Goal: Information Seeking & Learning: Learn about a topic

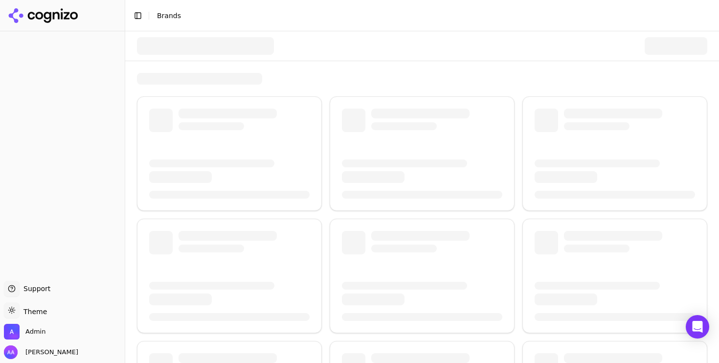
click at [137, 12] on button "Toggle Sidebar" at bounding box center [138, 16] width 14 height 14
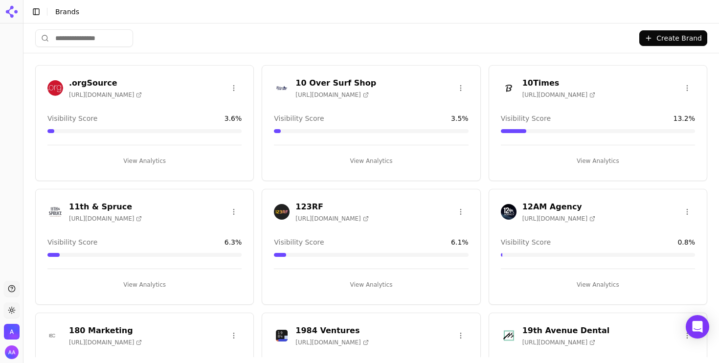
click at [364, 32] on div "Create Brand" at bounding box center [371, 37] width 672 height 29
click at [71, 31] on input "search" at bounding box center [84, 38] width 98 height 18
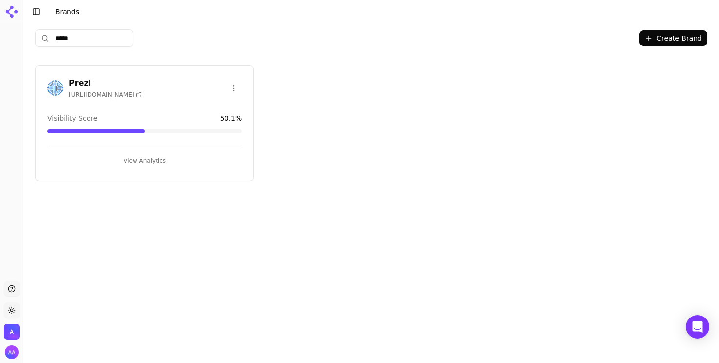
type input "*****"
click at [49, 80] on div at bounding box center [55, 88] width 16 height 16
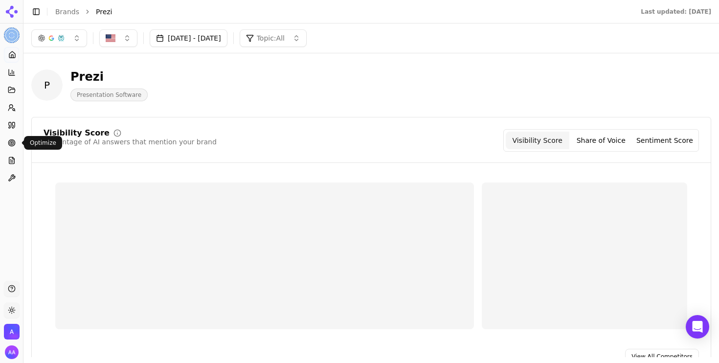
click at [8, 145] on icon at bounding box center [12, 143] width 8 height 8
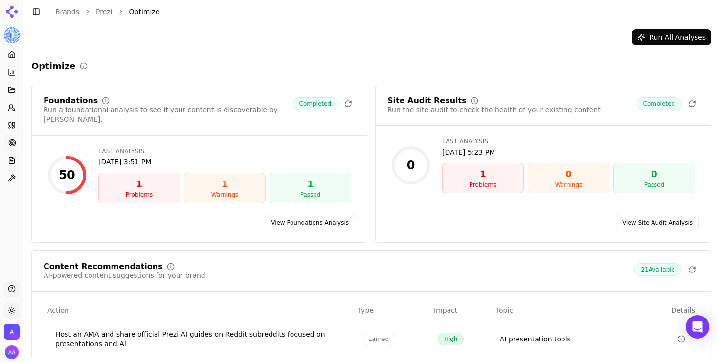
scroll to position [186, 0]
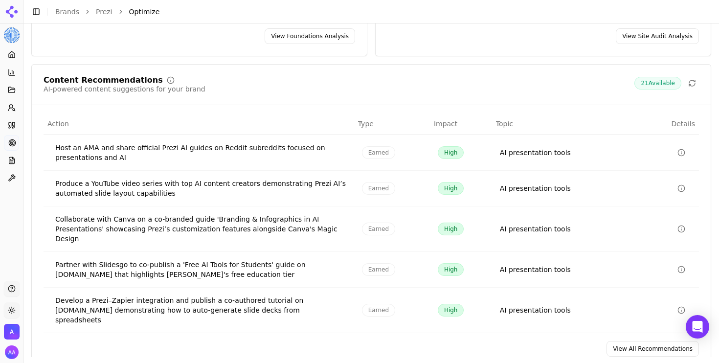
click at [640, 341] on link "View All Recommendations" at bounding box center [653, 349] width 92 height 16
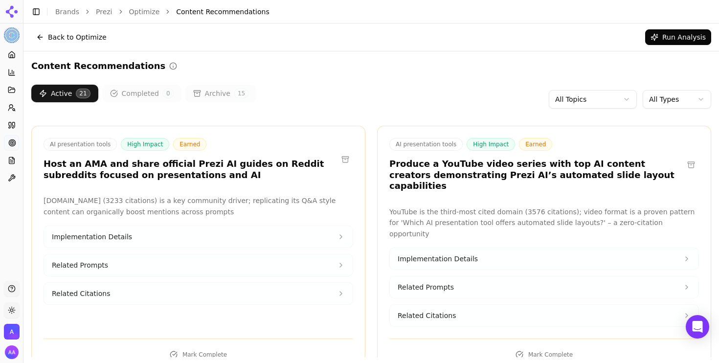
click at [610, 103] on html "Prezi Platform Home Competition Topics Prompts Citations Optimize Reports Toolb…" at bounding box center [359, 181] width 719 height 363
click at [674, 104] on html "Prezi Platform Home Competition Topics Prompts Citations Optimize Reports Toolb…" at bounding box center [359, 181] width 719 height 363
click at [697, 103] on html "Prezi Platform Home Competition Topics Prompts Citations Optimize Reports Toolb…" at bounding box center [359, 181] width 719 height 363
click at [571, 101] on html "Prezi Platform Home Competition Topics Prompts Citations Optimize Reports Toolb…" at bounding box center [359, 181] width 719 height 363
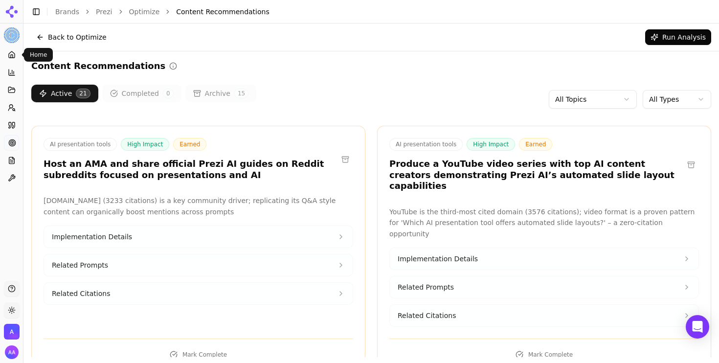
click at [15, 59] on link "Home" at bounding box center [11, 55] width 15 height 16
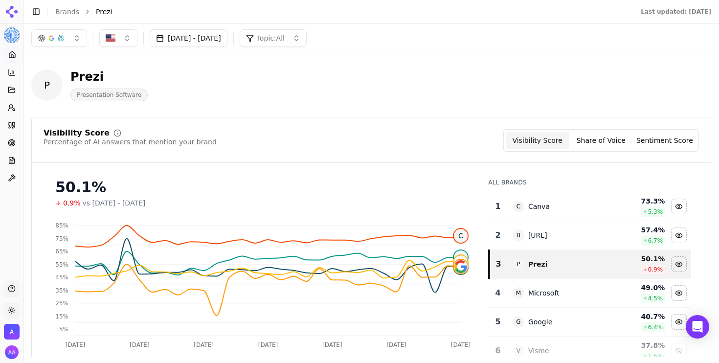
click at [54, 44] on button "button" at bounding box center [59, 38] width 56 height 18
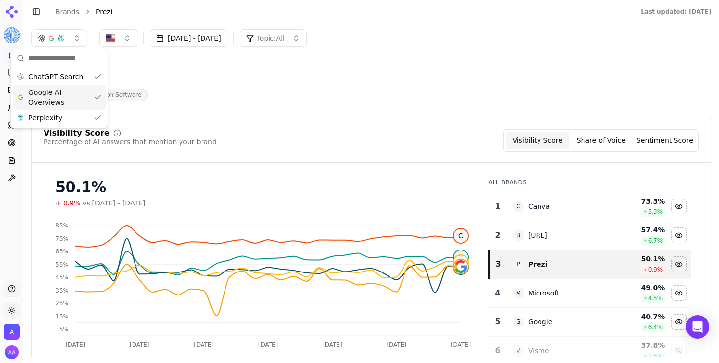
click at [50, 91] on span "Google AI Overviews" at bounding box center [59, 98] width 62 height 20
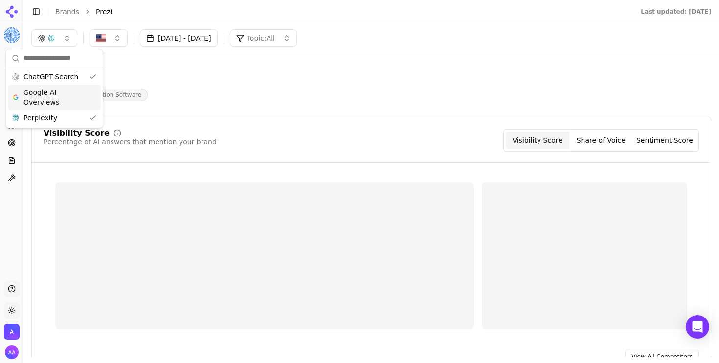
click at [53, 120] on span "Perplexity" at bounding box center [40, 118] width 34 height 10
click at [286, 91] on div "P Prezi Presentation Software" at bounding box center [250, 85] width 438 height 32
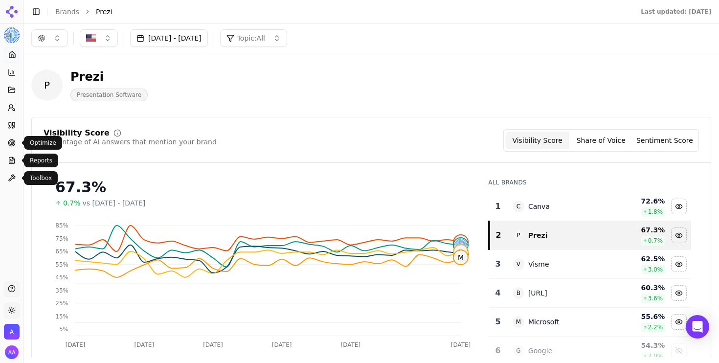
click at [6, 142] on link "Optimize" at bounding box center [11, 143] width 15 height 16
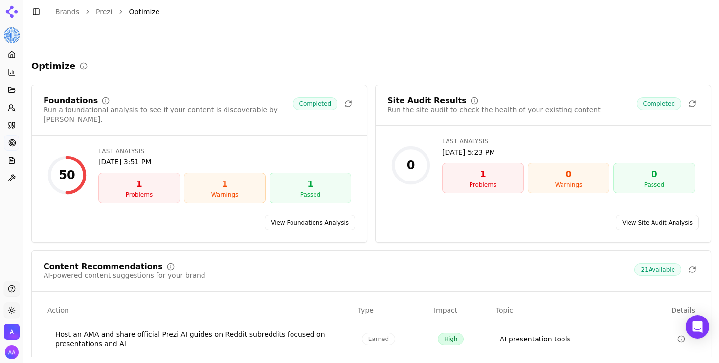
scroll to position [186, 0]
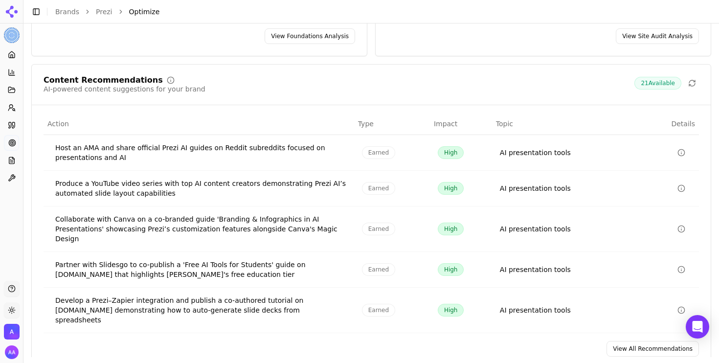
click at [654, 341] on link "View All Recommendations" at bounding box center [653, 349] width 92 height 16
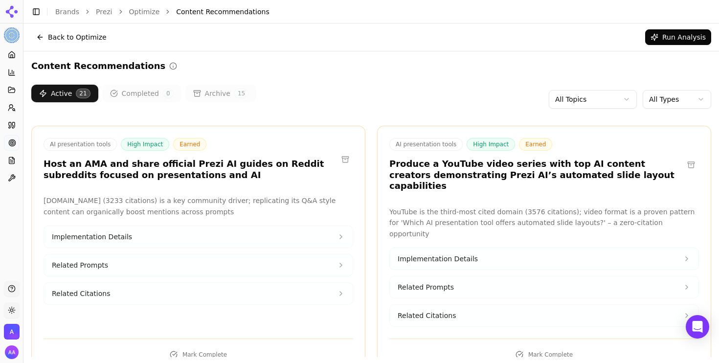
click at [220, 97] on button "Archive 15" at bounding box center [220, 94] width 71 height 18
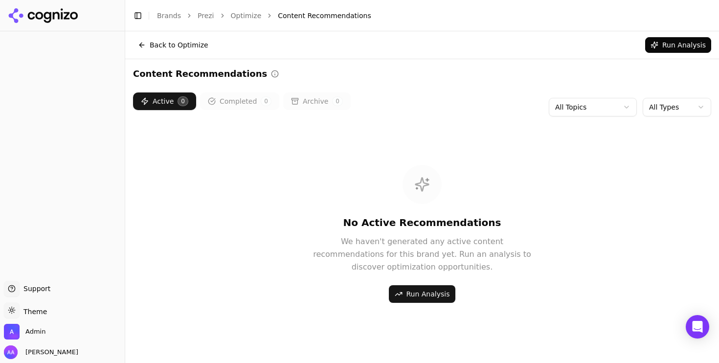
click at [441, 294] on button "Run Analysis" at bounding box center [422, 294] width 67 height 18
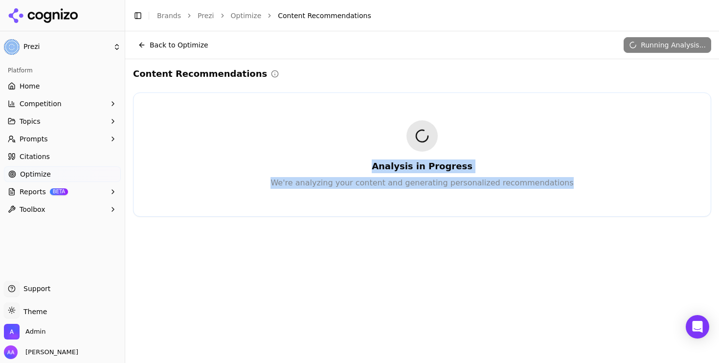
drag, startPoint x: 358, startPoint y: 166, endPoint x: 480, endPoint y: 199, distance: 126.6
click at [478, 199] on div "Analysis in Progress We're analyzing your content and generating personalized r…" at bounding box center [422, 155] width 577 height 100
click at [480, 199] on div "Analysis in Progress We're analyzing your content and generating personalized r…" at bounding box center [422, 155] width 577 height 100
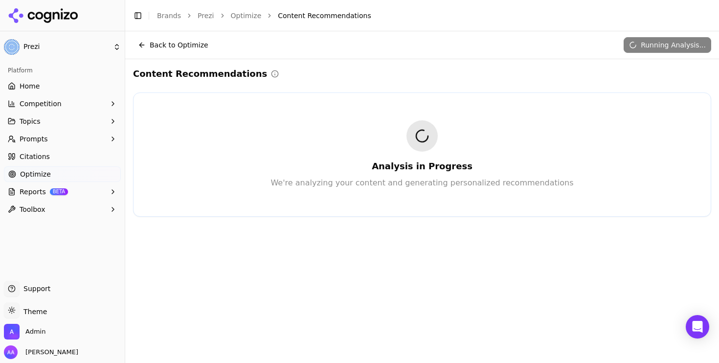
click at [205, 15] on link "Prezi" at bounding box center [206, 16] width 17 height 10
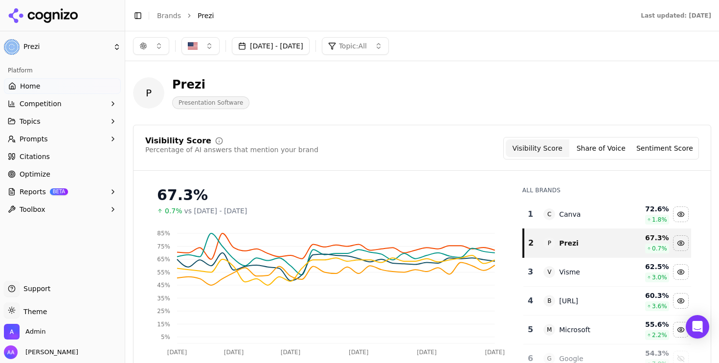
click at [321, 114] on div "P Prezi Presentation Software" at bounding box center [422, 93] width 578 height 48
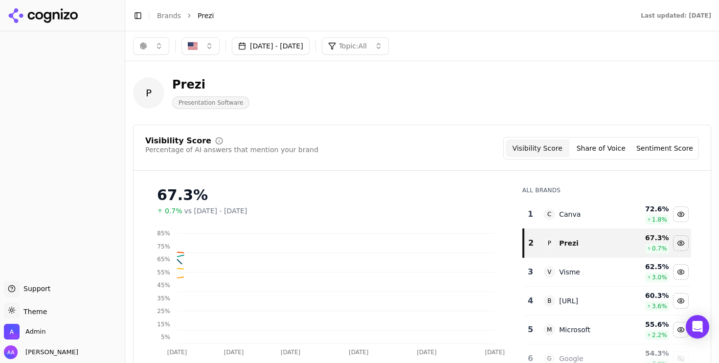
click at [174, 19] on link "Brands" at bounding box center [169, 16] width 24 height 8
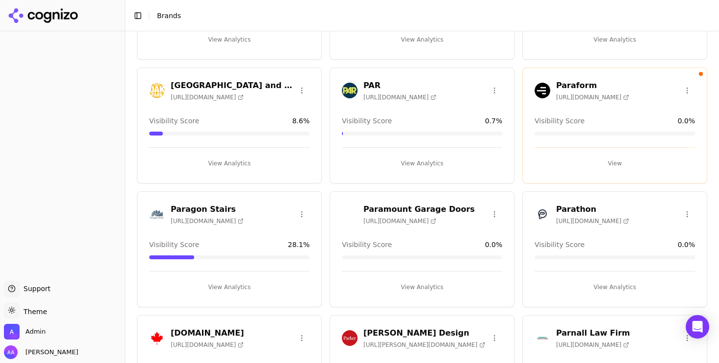
scroll to position [501, 0]
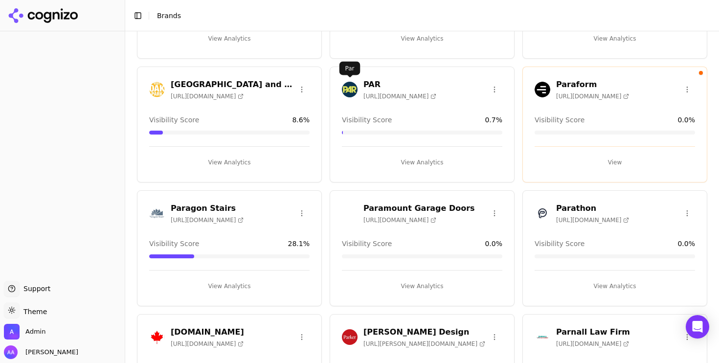
type input "***"
click at [346, 83] on img at bounding box center [350, 90] width 16 height 16
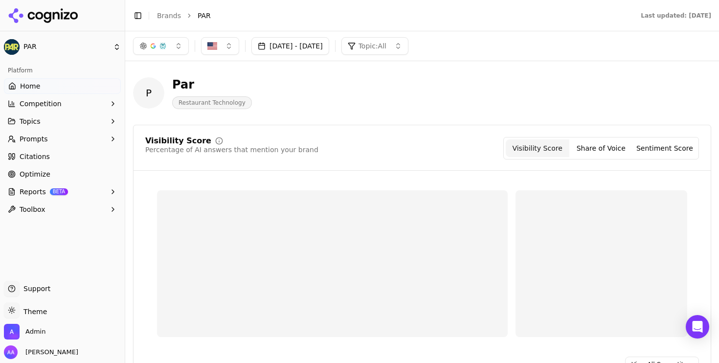
click at [47, 172] on link "Optimize" at bounding box center [62, 174] width 117 height 16
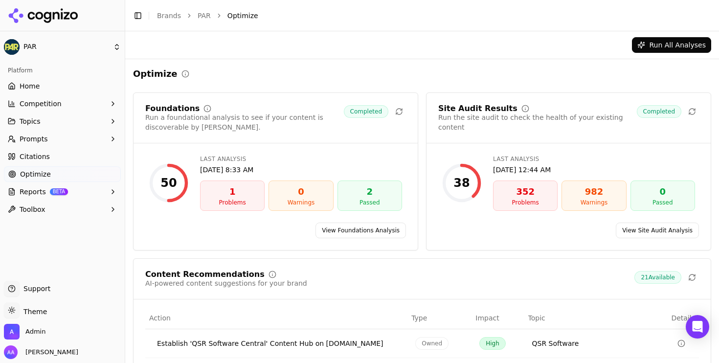
scroll to position [155, 0]
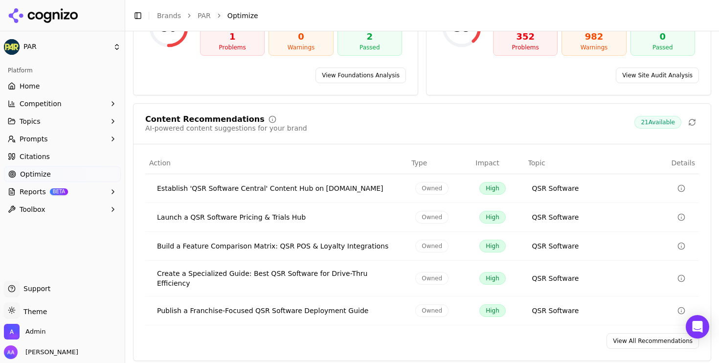
click at [660, 333] on link "View All Recommendations" at bounding box center [653, 341] width 92 height 16
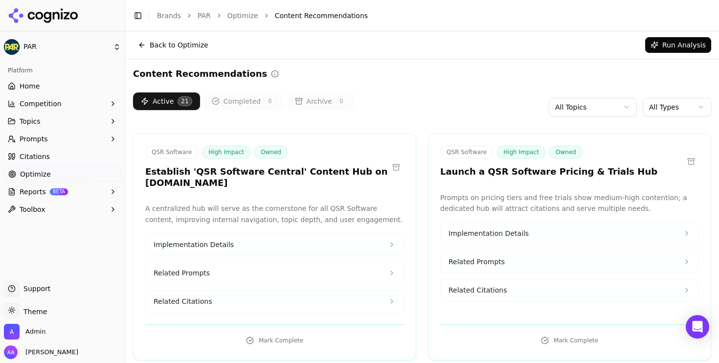
click at [657, 108] on html "PAR Platform Home Competition Topics Prompts Citations Optimize Reports BETA To…" at bounding box center [359, 181] width 719 height 363
click at [413, 85] on html "PAR Platform Home Competition Topics Prompts Citations Optimize Reports BETA To…" at bounding box center [359, 181] width 719 height 363
click at [318, 294] on button "Related Citations" at bounding box center [275, 302] width 258 height 22
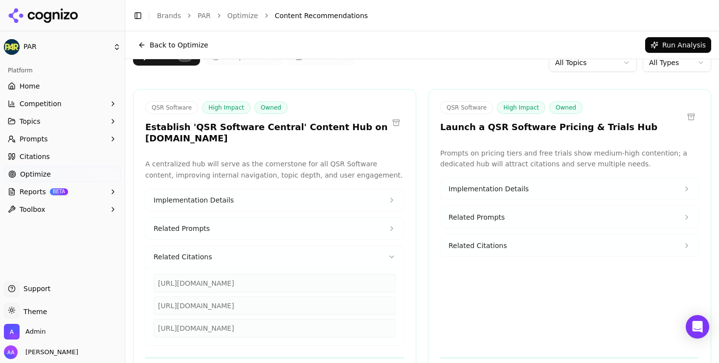
scroll to position [45, 0]
click at [312, 246] on button "Related Citations" at bounding box center [275, 257] width 258 height 22
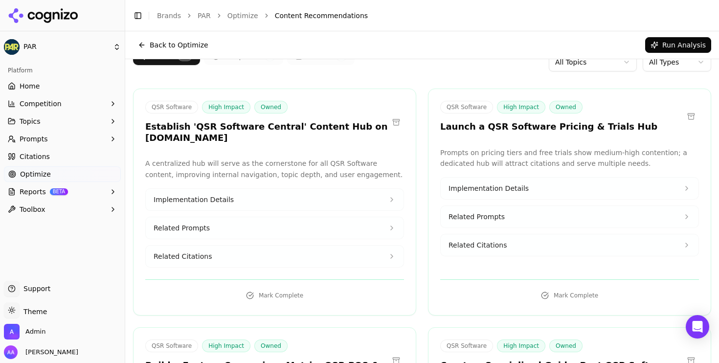
click at [509, 229] on div "Implementation Details Related Prompts Related Citations" at bounding box center [569, 216] width 259 height 79
click at [509, 238] on button "Related Citations" at bounding box center [570, 245] width 258 height 22
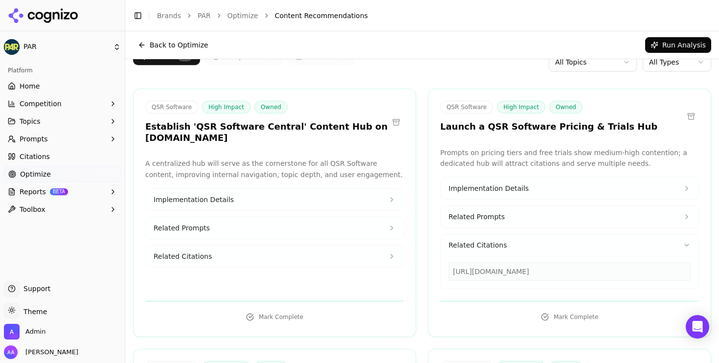
click at [509, 238] on button "Related Citations" at bounding box center [570, 245] width 258 height 22
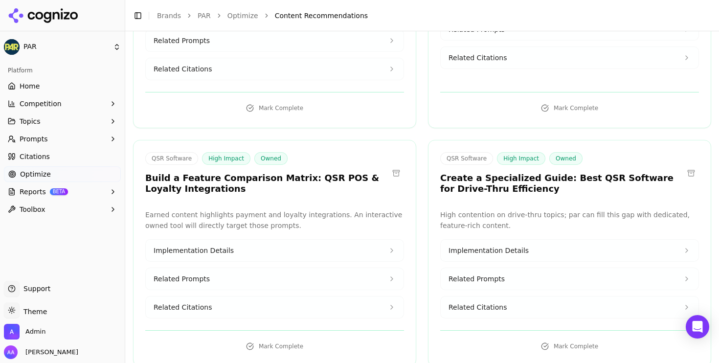
scroll to position [247, 0]
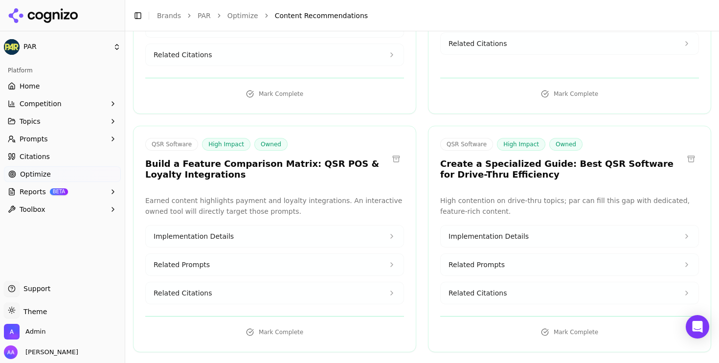
click at [299, 284] on button "Related Citations" at bounding box center [275, 293] width 258 height 22
click at [365, 286] on button "Related Citations" at bounding box center [275, 293] width 258 height 22
click at [517, 282] on button "Related Citations" at bounding box center [570, 293] width 258 height 22
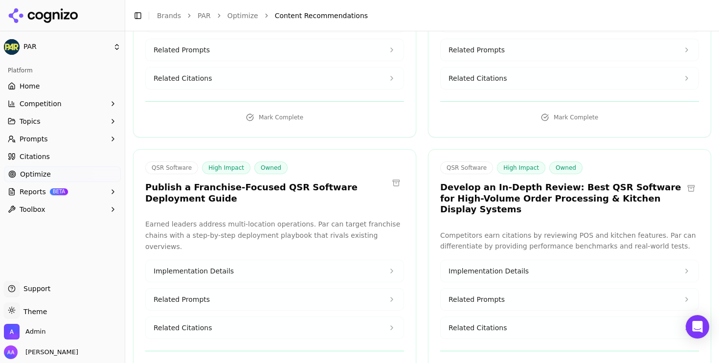
scroll to position [475, 0]
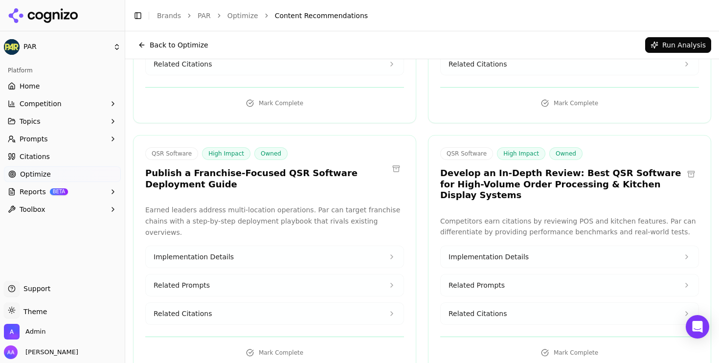
click at [495, 309] on span "Related Citations" at bounding box center [478, 314] width 58 height 10
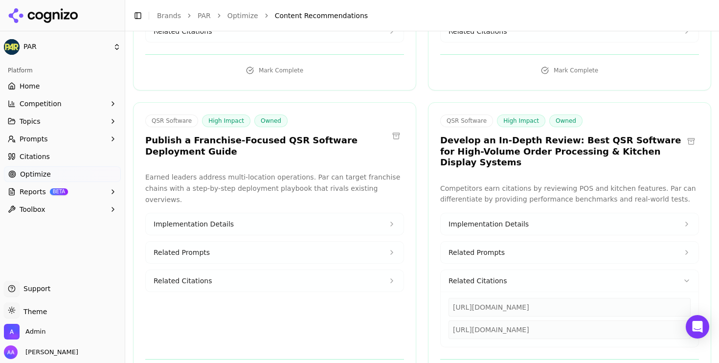
scroll to position [509, 0]
click at [497, 275] on span "Related Citations" at bounding box center [478, 280] width 58 height 10
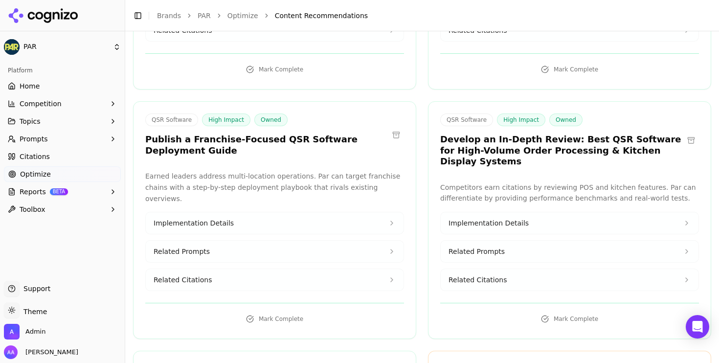
click at [279, 269] on button "Related Citations" at bounding box center [275, 280] width 258 height 22
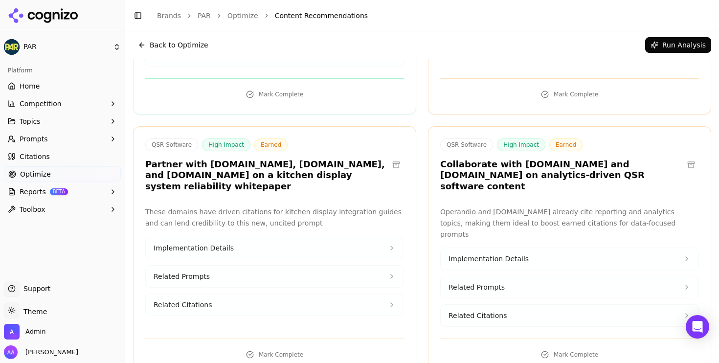
scroll to position [982, 0]
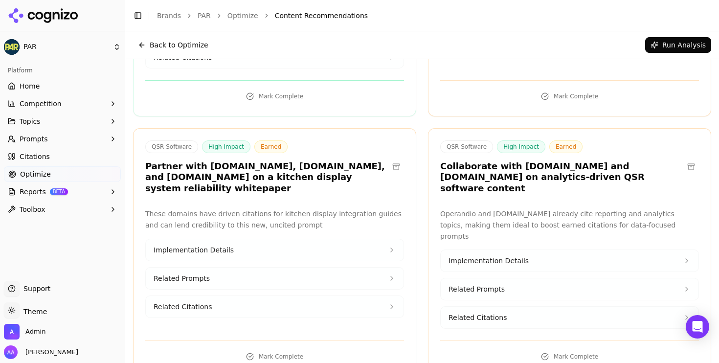
click at [265, 296] on button "Related Citations" at bounding box center [275, 307] width 258 height 22
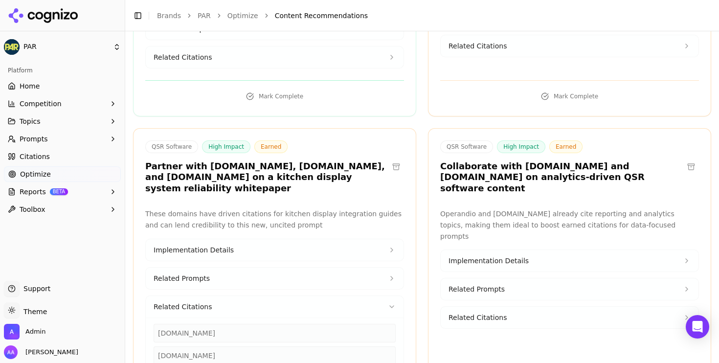
scroll to position [1033, 0]
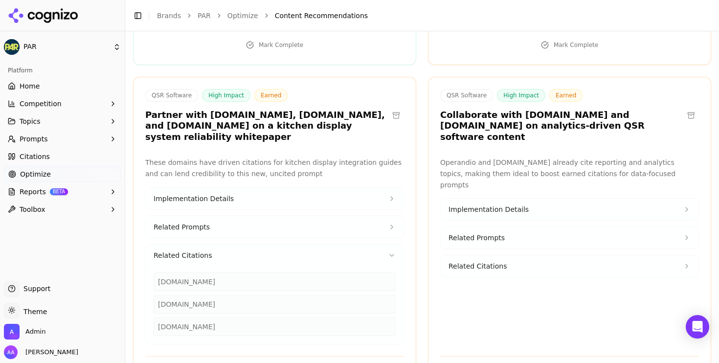
click at [397, 108] on button at bounding box center [396, 116] width 16 height 16
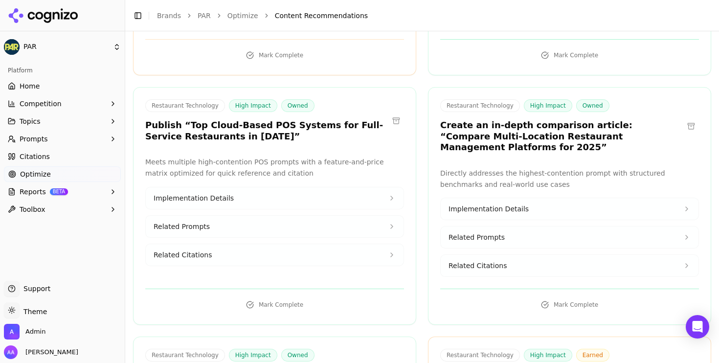
scroll to position [1794, 0]
click at [648, 98] on div "Restaurant Technology High Impact Owned Create an in-depth comparison article: …" at bounding box center [570, 126] width 282 height 57
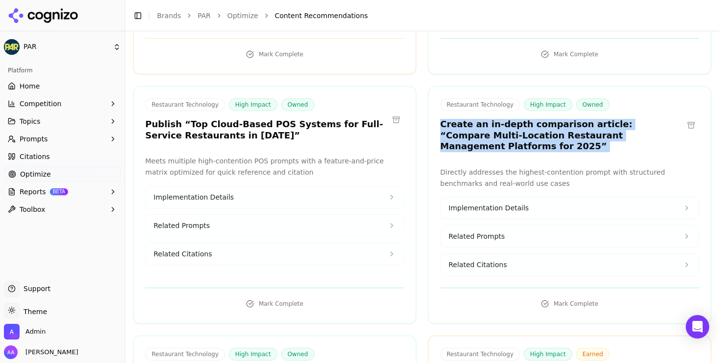
click at [648, 98] on div "Restaurant Technology High Impact Owned Create an in-depth comparison article: …" at bounding box center [570, 126] width 282 height 57
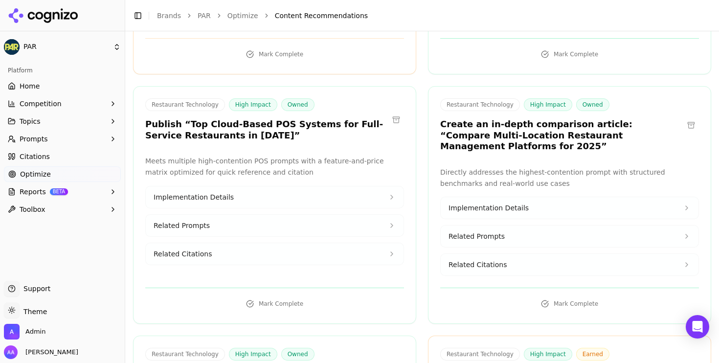
click at [632, 97] on div "Restaurant Technology High Impact Owned Create an in-depth comparison article: …" at bounding box center [569, 205] width 283 height 238
click at [532, 254] on button "Related Citations" at bounding box center [570, 265] width 258 height 22
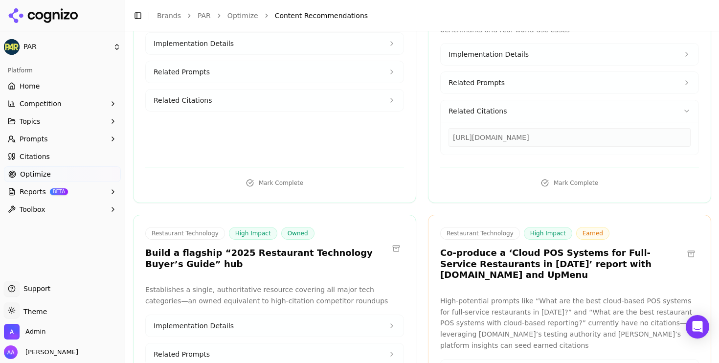
scroll to position [1964, 0]
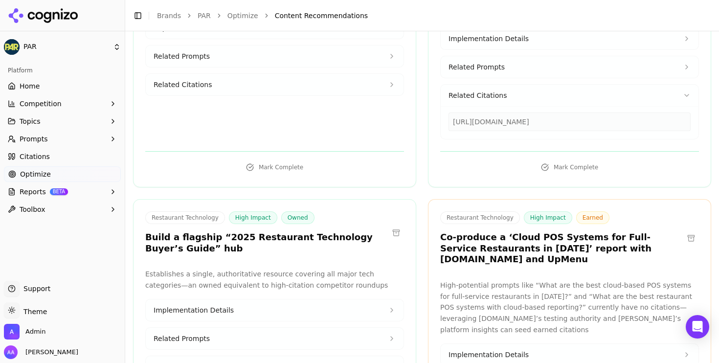
click at [222, 356] on button "Related Citations" at bounding box center [275, 367] width 258 height 22
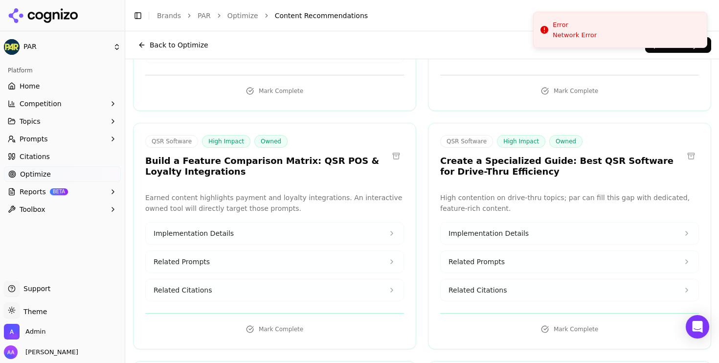
scroll to position [241, 0]
